Goal: Find specific page/section: Find specific page/section

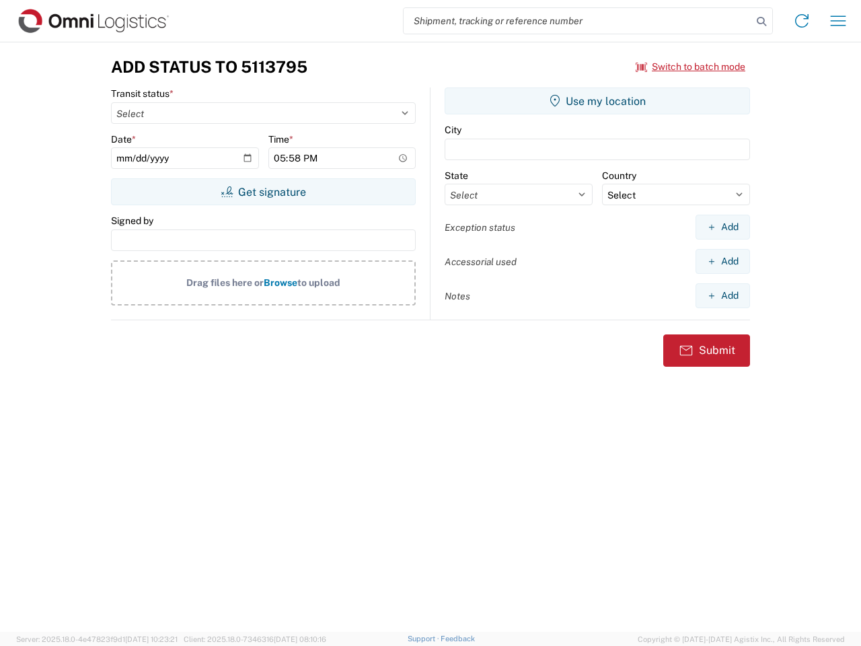
click at [578, 21] on input "search" at bounding box center [578, 21] width 348 height 26
click at [761, 22] on icon at bounding box center [761, 21] width 19 height 19
click at [802, 21] on icon at bounding box center [802, 21] width 22 height 22
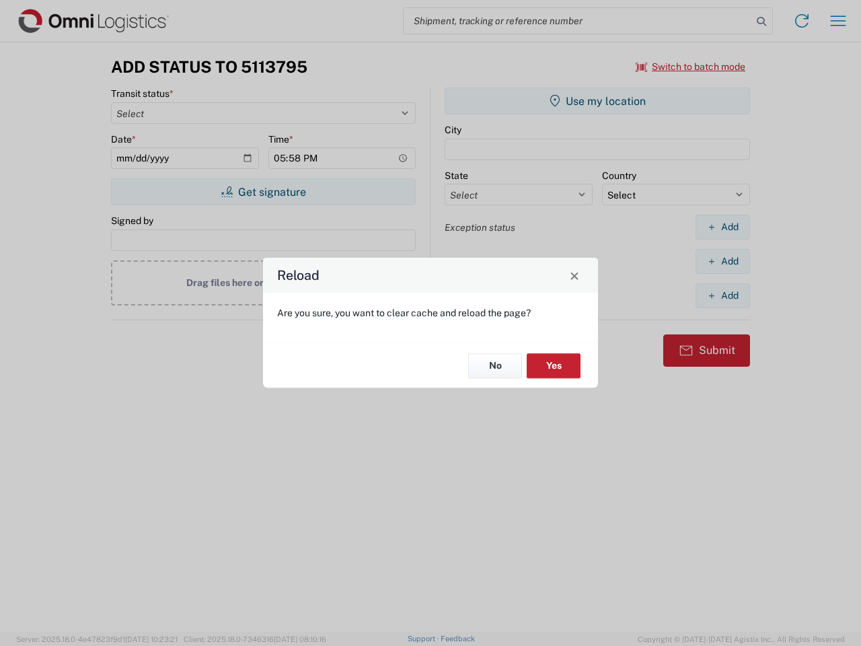
click at [838, 21] on div "Reload Are you sure, you want to clear cache and reload the page? No Yes" at bounding box center [430, 323] width 861 height 646
click at [691, 67] on div "Reload Are you sure, you want to clear cache and reload the page? No Yes" at bounding box center [430, 323] width 861 height 646
click at [263, 192] on div "Reload Are you sure, you want to clear cache and reload the page? No Yes" at bounding box center [430, 323] width 861 height 646
click at [597, 101] on div "Reload Are you sure, you want to clear cache and reload the page? No Yes" at bounding box center [430, 323] width 861 height 646
click at [722, 227] on div "Reload Are you sure, you want to clear cache and reload the page? No Yes" at bounding box center [430, 323] width 861 height 646
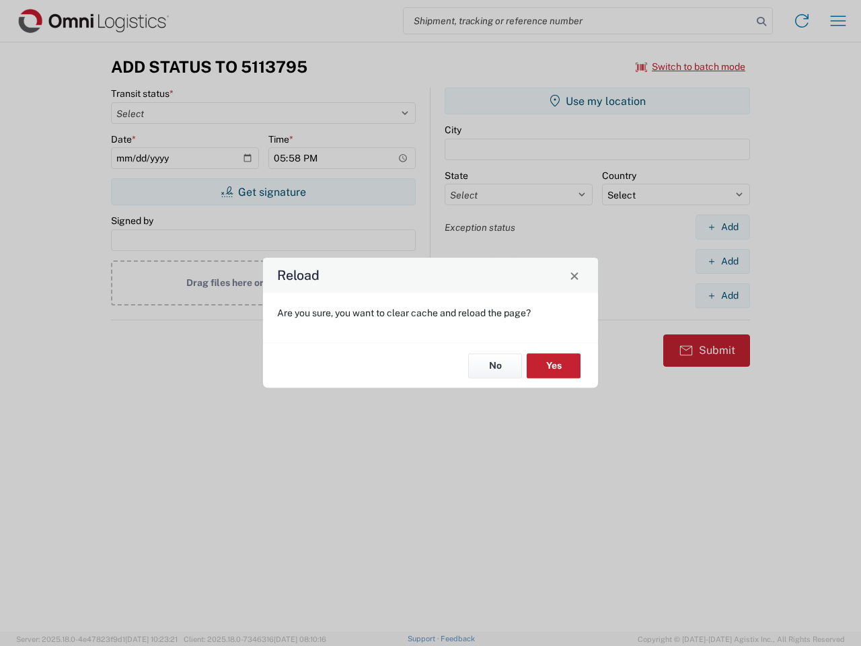
click at [722, 261] on div "Reload Are you sure, you want to clear cache and reload the page? No Yes" at bounding box center [430, 323] width 861 height 646
click at [722, 295] on div "Reload Are you sure, you want to clear cache and reload the page? No Yes" at bounding box center [430, 323] width 861 height 646
